Goal: Obtain resource: Download file/media

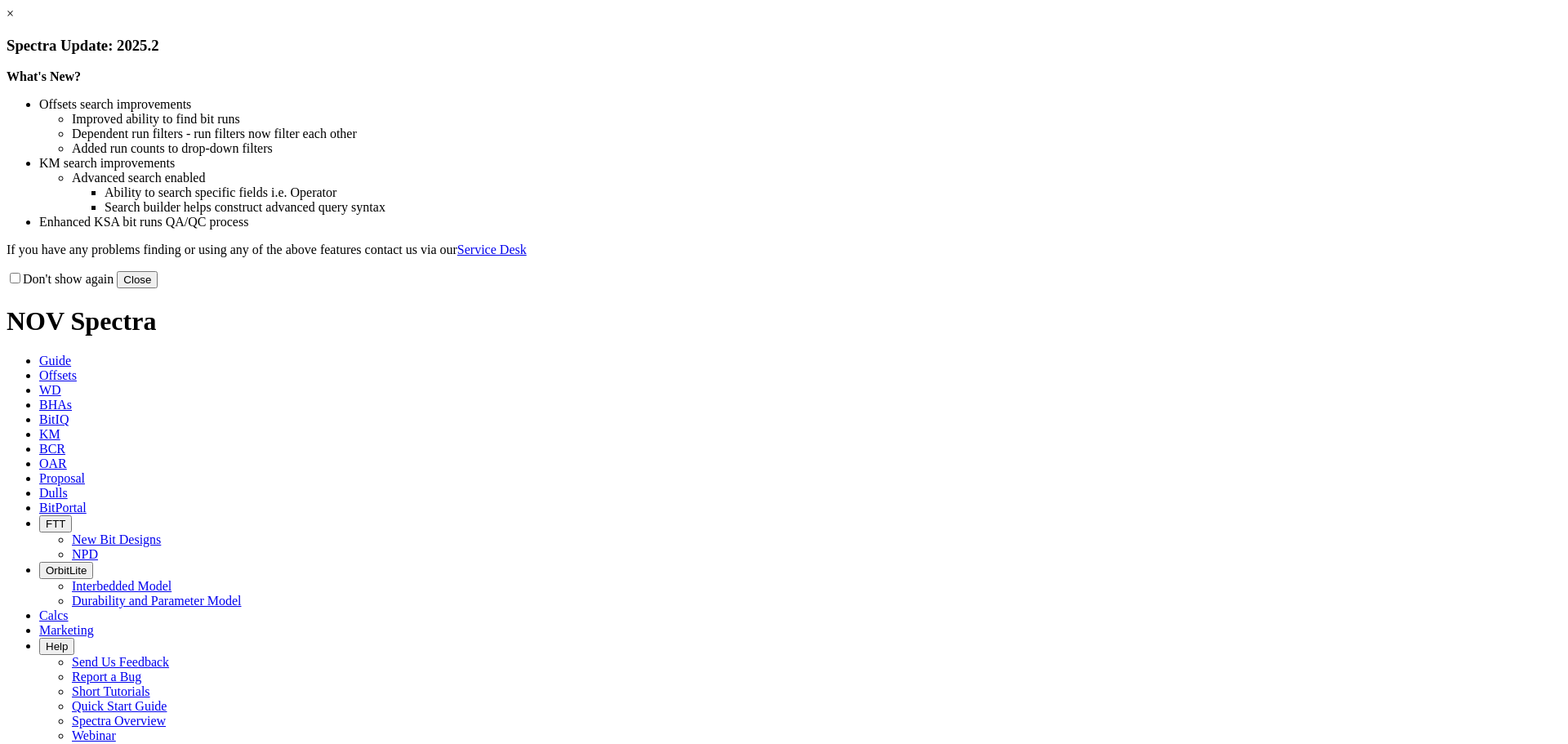
drag, startPoint x: 1140, startPoint y: 129, endPoint x: 1044, endPoint y: 134, distance: 96.1
click at [14, 20] on link "×" at bounding box center [10, 13] width 8 height 14
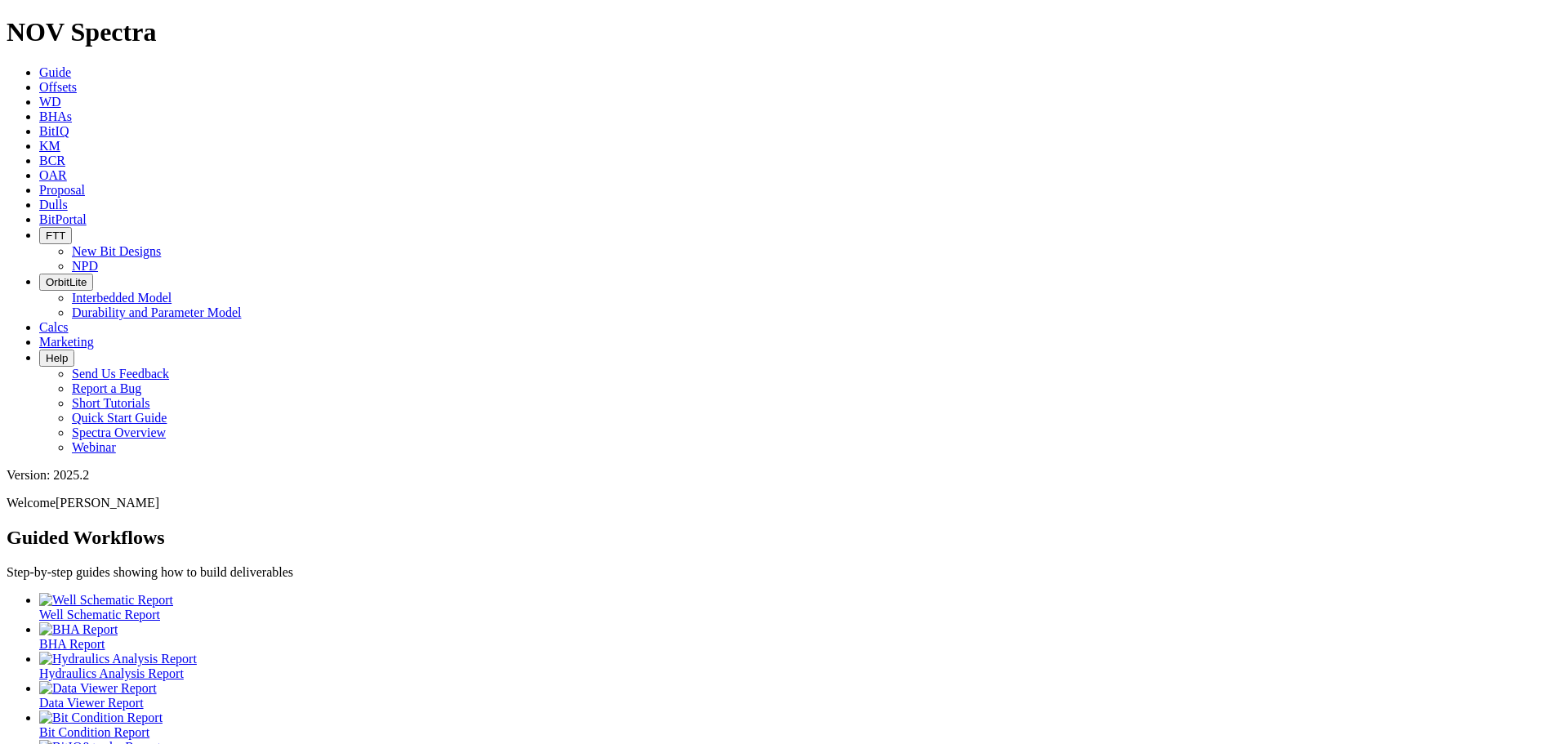
click at [77, 80] on span "Offsets" at bounding box center [58, 87] width 38 height 14
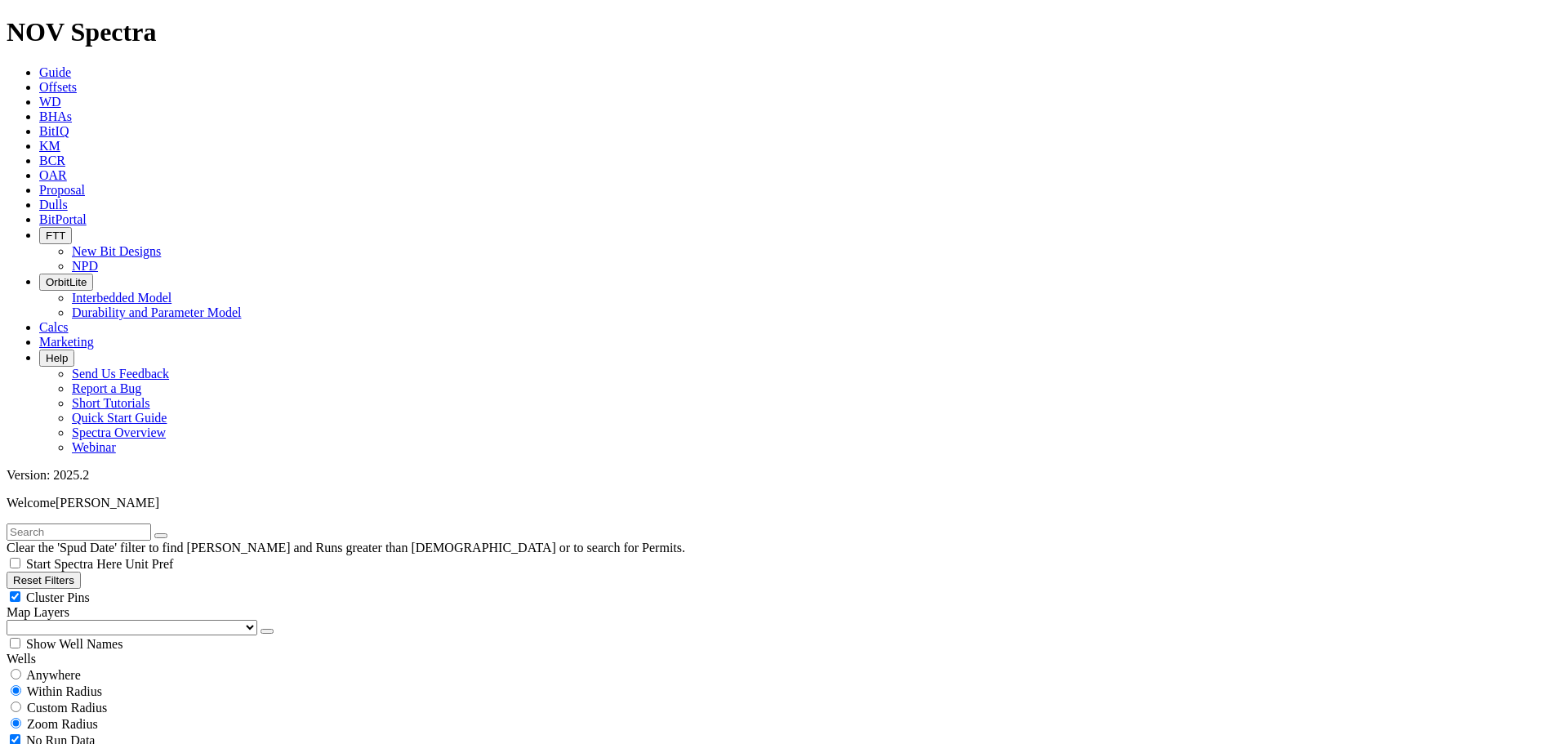
click at [13, 574] on icon "button" at bounding box center [13, 580] width 0 height 13
type input "[DATE]"
select select
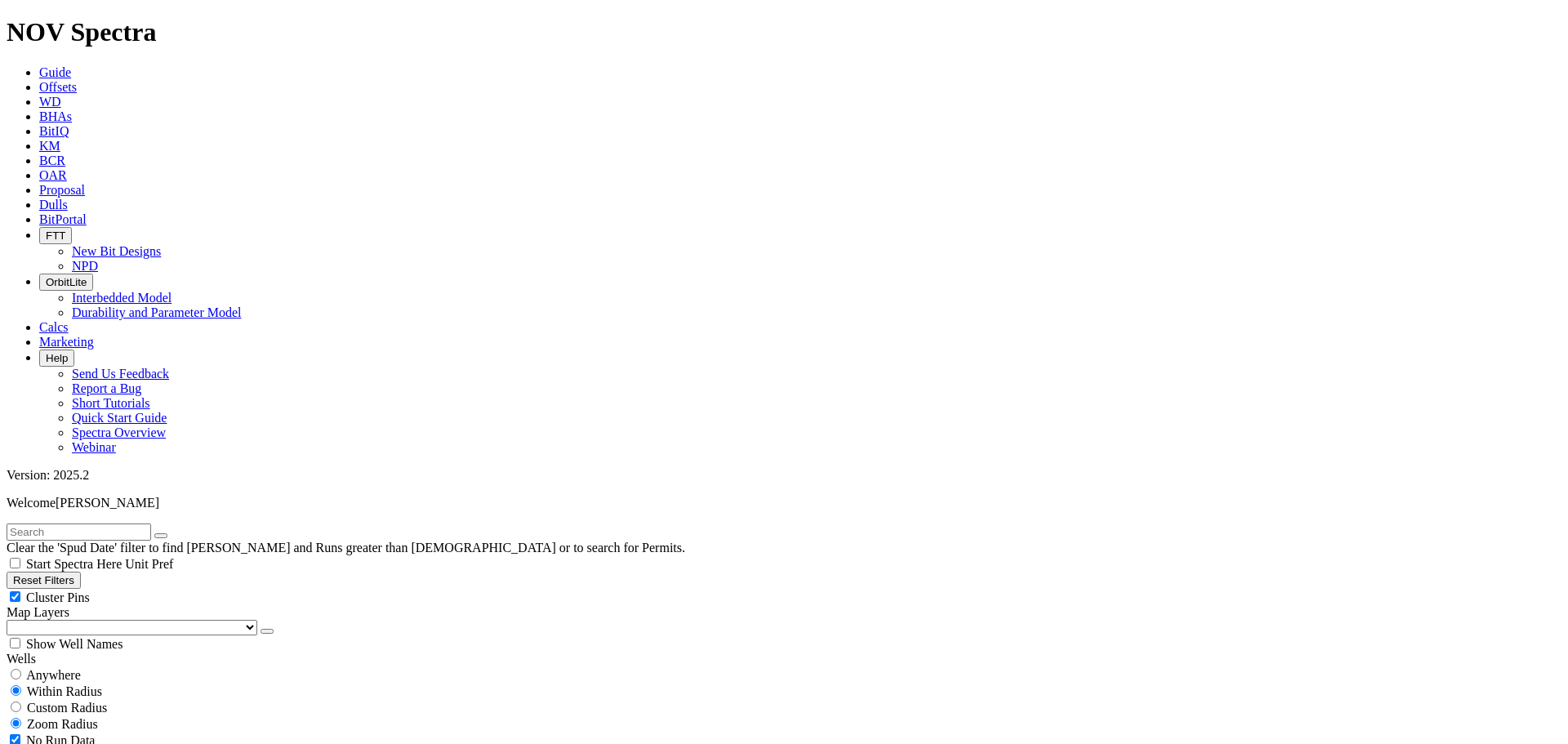
select select "8.75"
checkbox input "false"
select select "? number:8.75 ?"
